Goal: Information Seeking & Learning: Learn about a topic

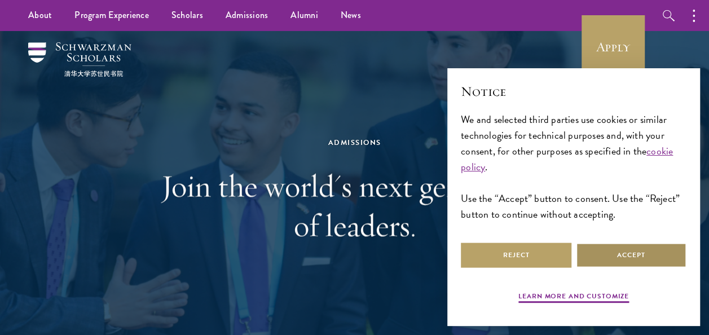
click at [630, 262] on button "Accept" at bounding box center [631, 255] width 111 height 25
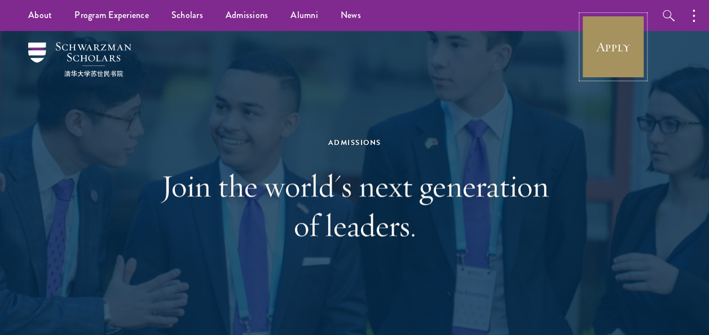
click at [620, 27] on link "Apply" at bounding box center [613, 46] width 63 height 63
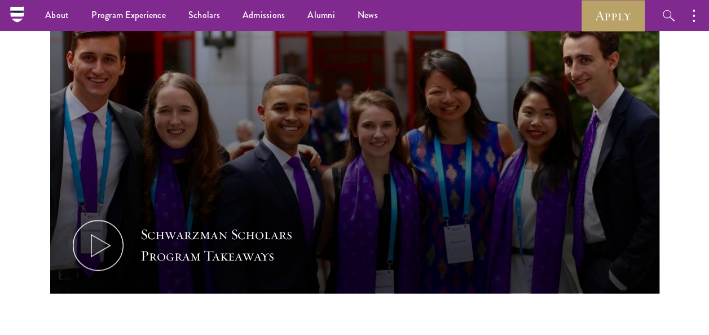
scroll to position [564, 0]
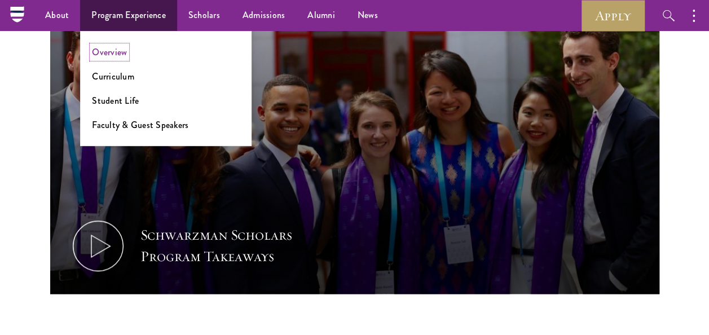
click at [124, 56] on link "Overview" at bounding box center [109, 52] width 35 height 13
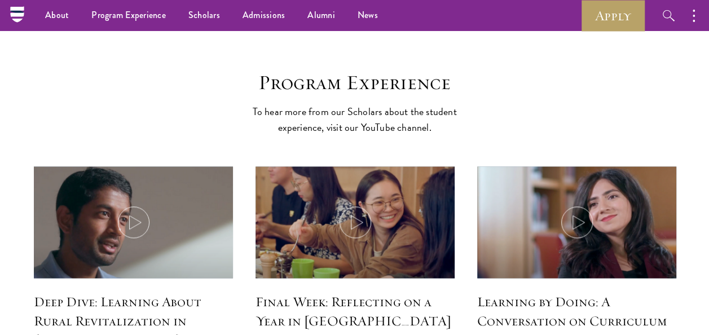
scroll to position [4680, 0]
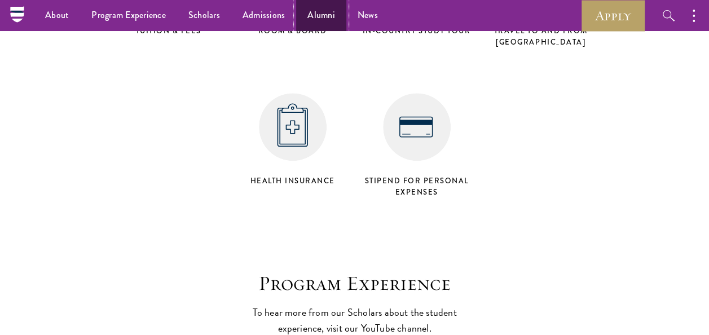
click at [322, 19] on link "Alumni" at bounding box center [321, 15] width 50 height 31
